Goal: Task Accomplishment & Management: Manage account settings

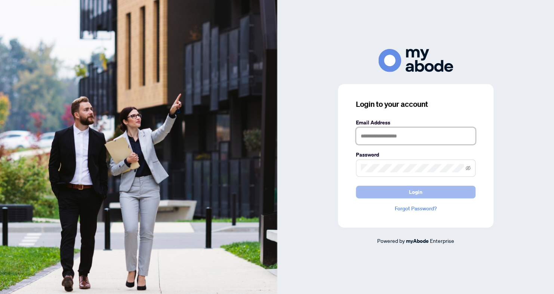
type input "**********"
click at [400, 190] on button "Login" at bounding box center [416, 192] width 120 height 13
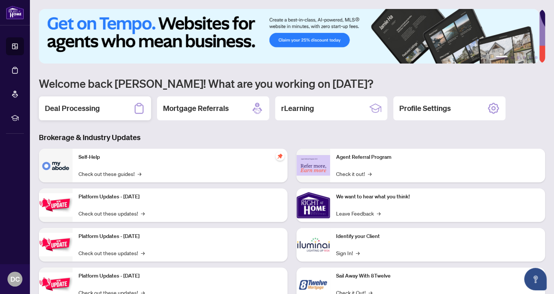
click at [114, 109] on div "Deal Processing" at bounding box center [95, 108] width 112 height 24
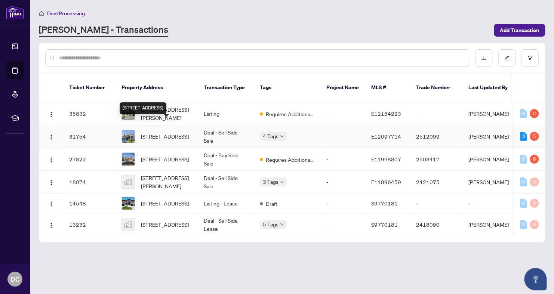
click at [157, 132] on span "1228 Middlebury Ave, Oshawa, Ontario L1K 2V3, Canada" at bounding box center [165, 136] width 48 height 8
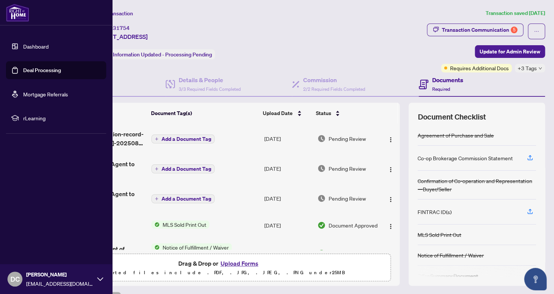
click at [23, 45] on link "Dashboard" at bounding box center [35, 46] width 25 height 7
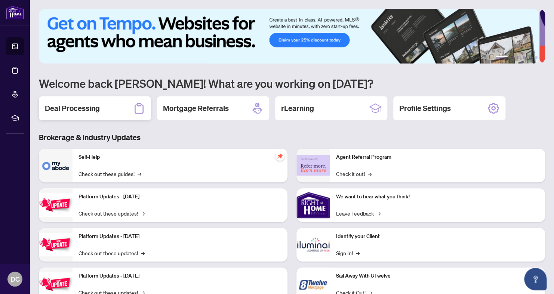
click at [136, 110] on icon at bounding box center [139, 108] width 12 height 12
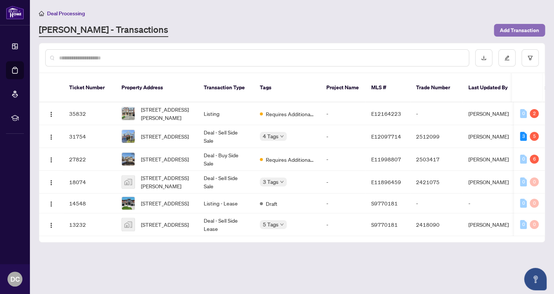
click at [520, 33] on span "Add Transaction" at bounding box center [519, 30] width 39 height 12
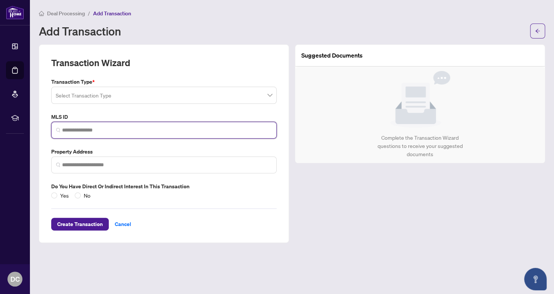
click at [113, 129] on input "search" at bounding box center [167, 130] width 210 height 8
type input "*"
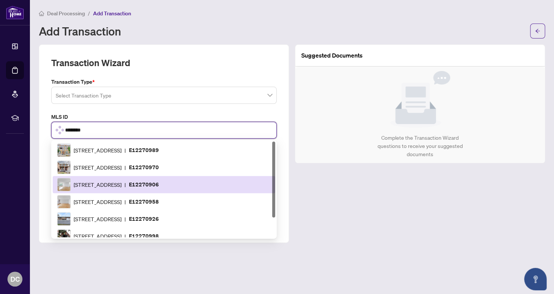
type input "*********"
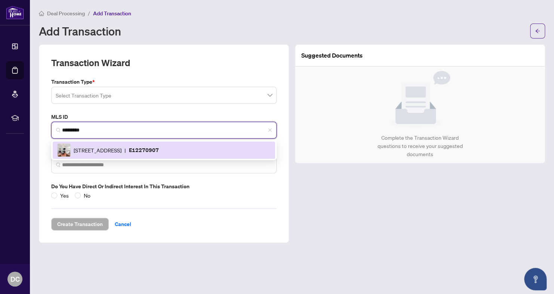
click at [113, 145] on div "981 Schooling Dr, Oshawa, Ontario L1K 0J9, Canada | E12270907" at bounding box center [164, 150] width 214 height 13
type input "**********"
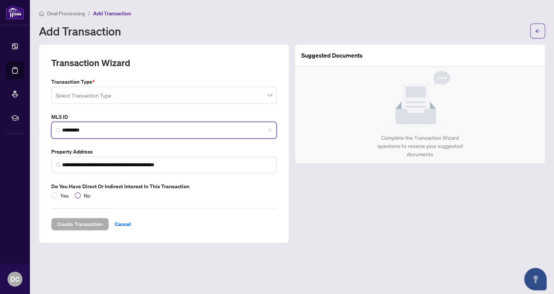
type input "*********"
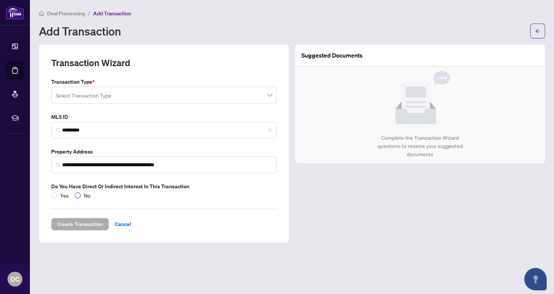
click at [81, 198] on span "No" at bounding box center [87, 195] width 13 height 8
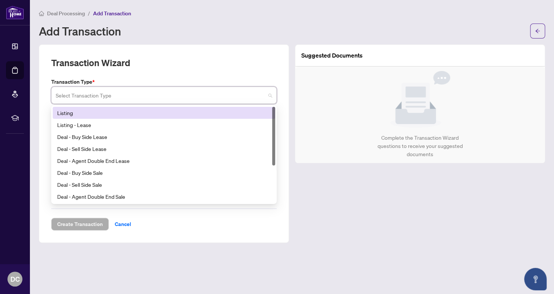
click at [122, 88] on input "search" at bounding box center [161, 96] width 210 height 16
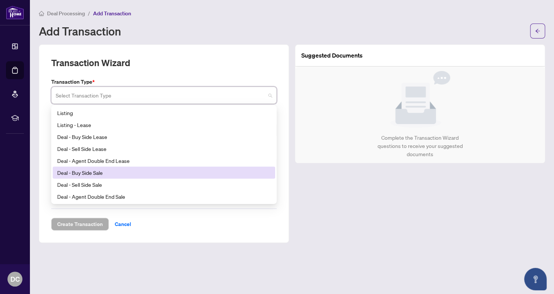
click at [204, 175] on div "Deal - Buy Side Sale" at bounding box center [164, 173] width 214 height 8
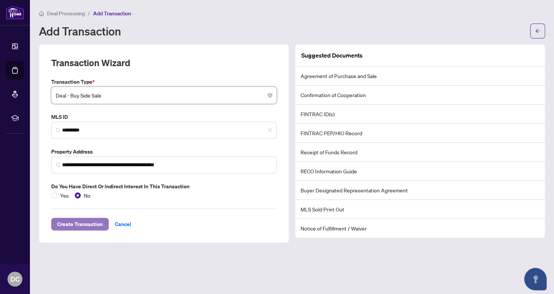
click at [90, 224] on span "Create Transaction" at bounding box center [80, 224] width 46 height 12
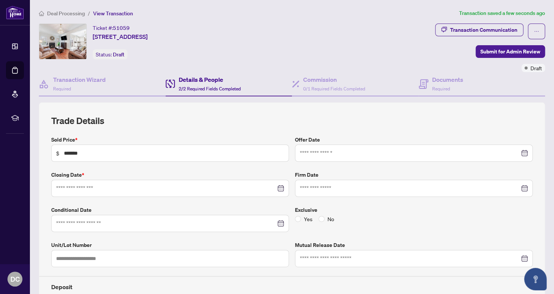
type input "**********"
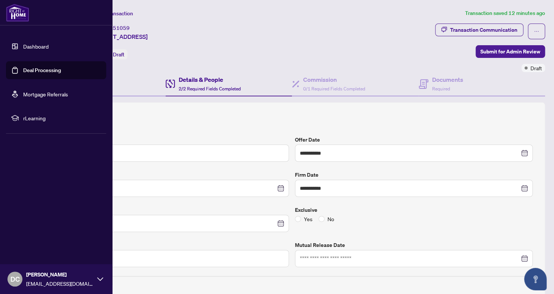
click at [23, 45] on link "Dashboard" at bounding box center [35, 46] width 25 height 7
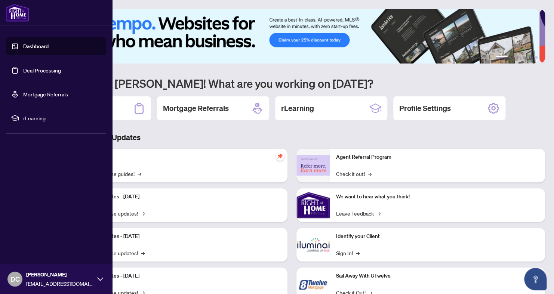
click at [31, 69] on link "Deal Processing" at bounding box center [42, 70] width 38 height 7
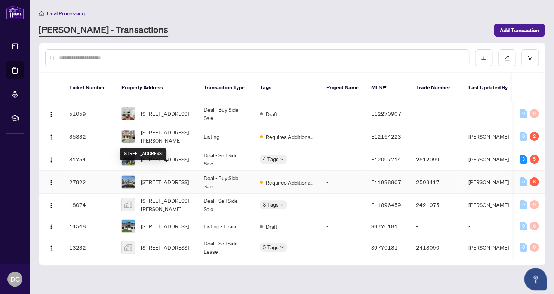
click at [160, 178] on span "10 Holden Crt, Whitby, Ontario L1N 9A1, Canada" at bounding box center [165, 182] width 48 height 8
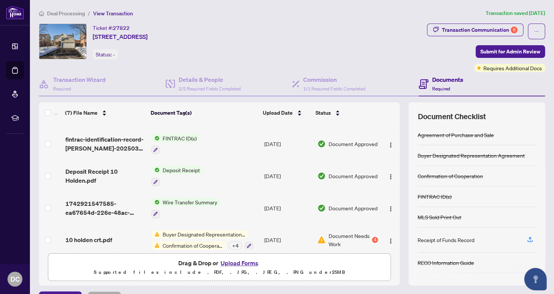
scroll to position [93, 0]
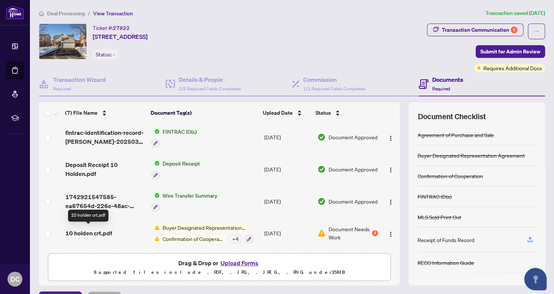
click at [100, 230] on span "10 holden crt.pdf" at bounding box center [88, 233] width 47 height 9
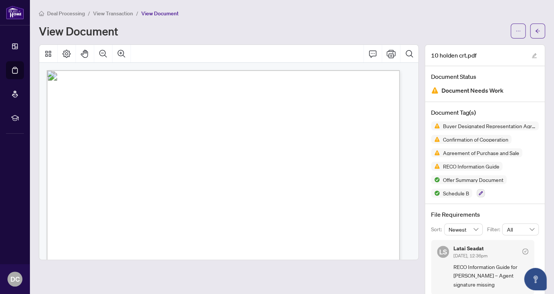
drag, startPoint x: 96, startPoint y: 152, endPoint x: 208, endPoint y: 152, distance: 112.2
click at [208, 152] on span "9311 WESTON RD #6 VAUGHAN, ON L4H3G8" at bounding box center [161, 153] width 130 height 6
drag, startPoint x: 66, startPoint y: 75, endPoint x: 232, endPoint y: 251, distance: 242.1
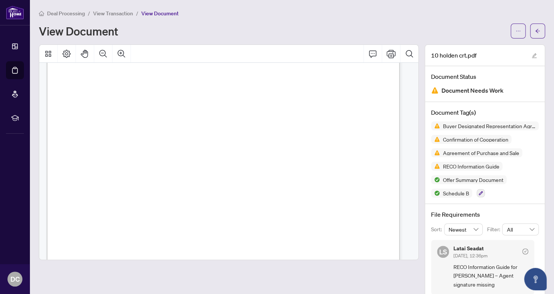
drag, startPoint x: 68, startPoint y: 65, endPoint x: 314, endPoint y: 223, distance: 293.0
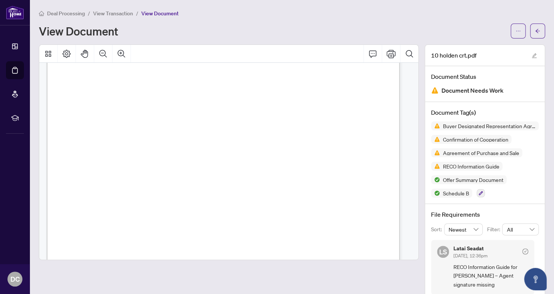
drag, startPoint x: 66, startPoint y: 99, endPoint x: 322, endPoint y: 146, distance: 260.1
click at [322, 146] on div "Form 371 Revised 2025 Page 5 of 5 The trademarks REALTOR®, REALTORS®, MLS®, Mul…" at bounding box center [319, 187] width 545 height 705
